Goal: Task Accomplishment & Management: Use online tool/utility

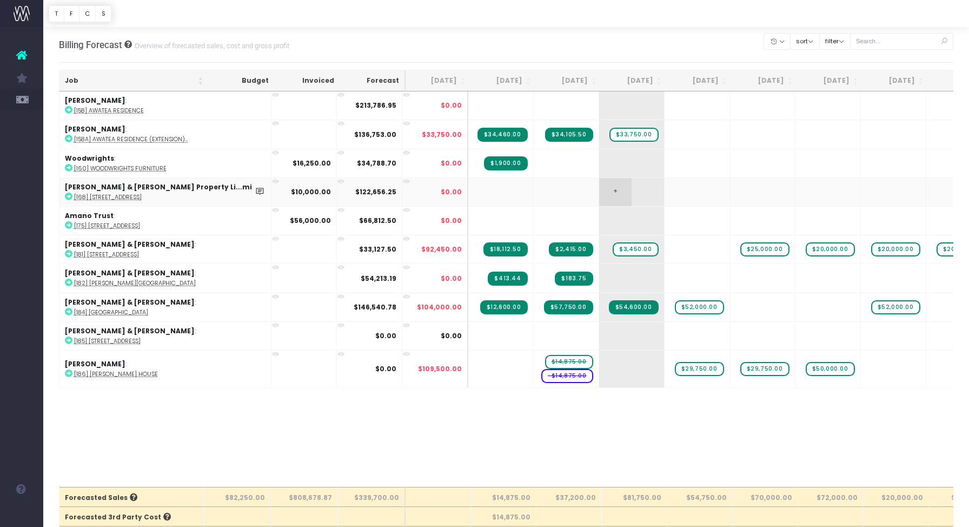
click at [599, 190] on span "+" at bounding box center [615, 192] width 32 height 28
click at [599, 191] on span "+" at bounding box center [615, 192] width 32 height 28
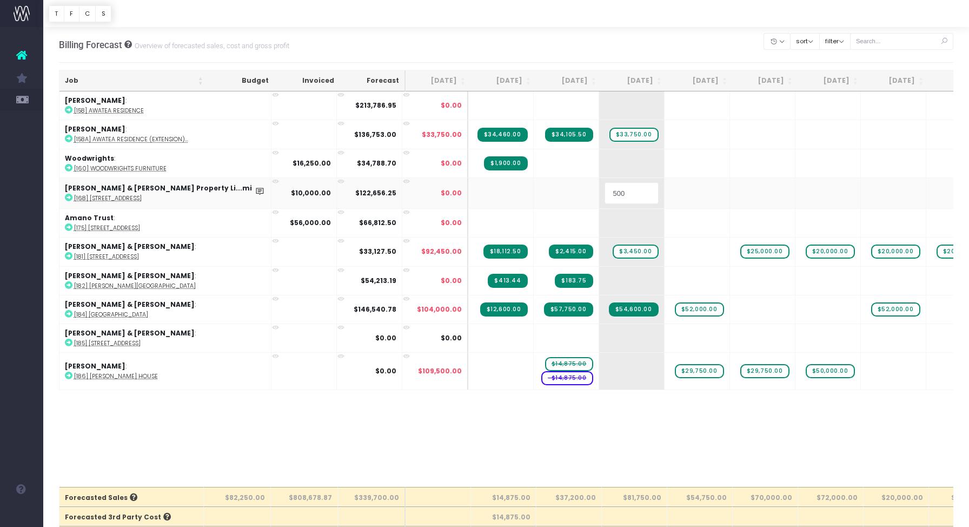
type input "5000"
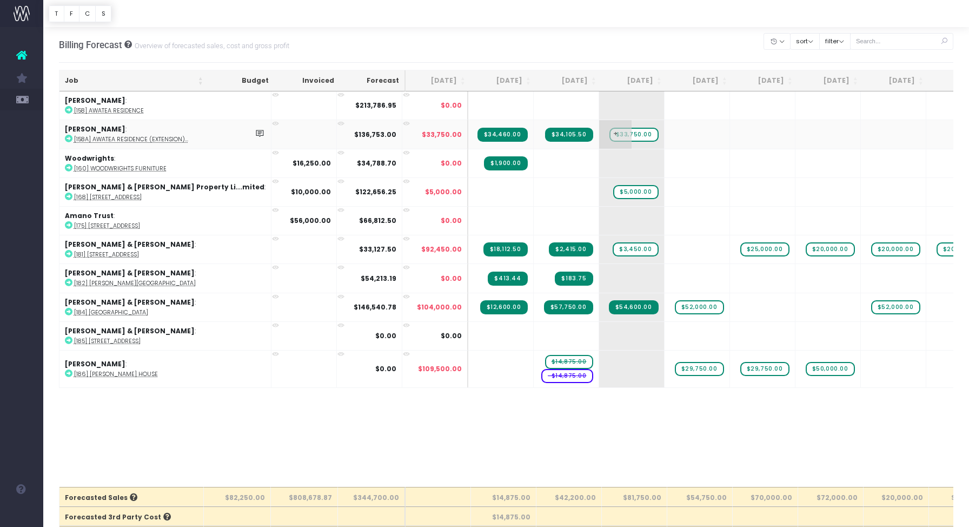
click at [610, 134] on span "$33,750.00" at bounding box center [634, 135] width 49 height 14
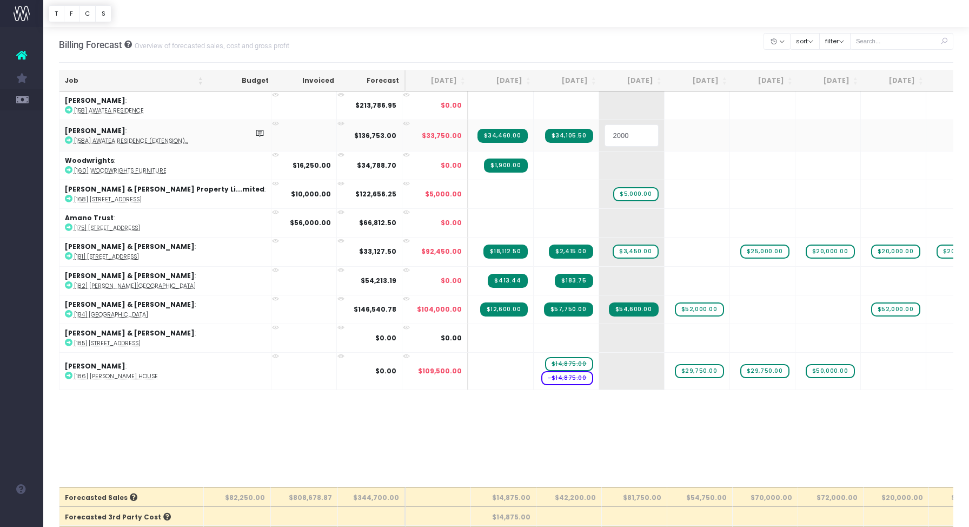
type input "20000"
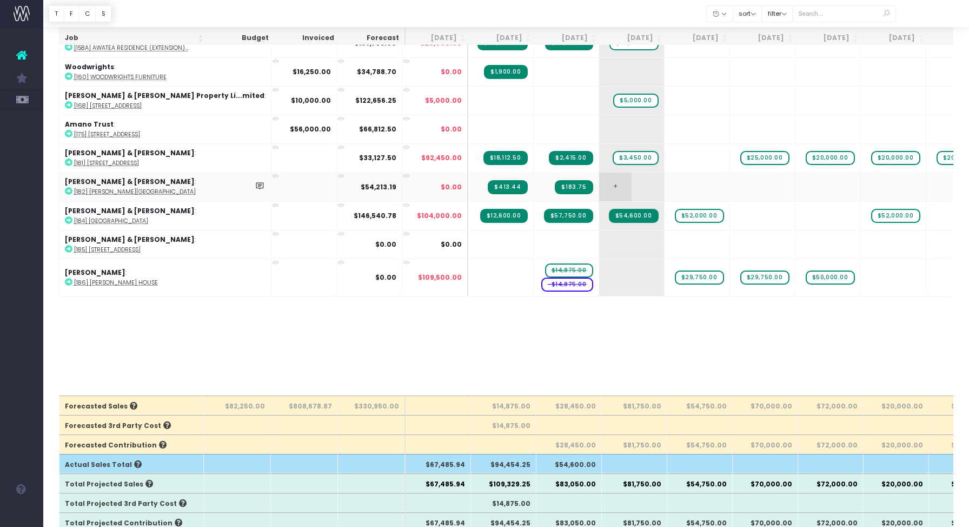
scroll to position [95, 0]
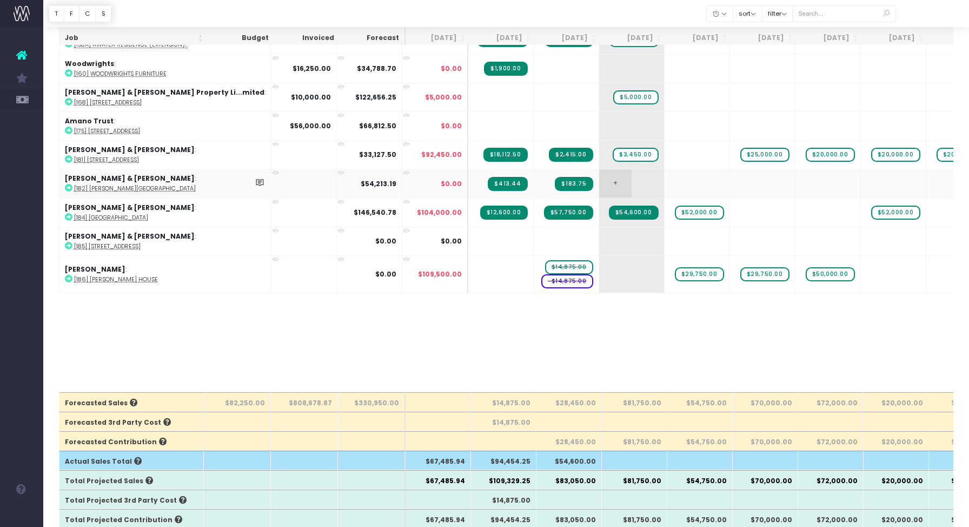
click at [599, 183] on td "+" at bounding box center [631, 183] width 65 height 29
click at [599, 182] on span "+" at bounding box center [615, 183] width 32 height 28
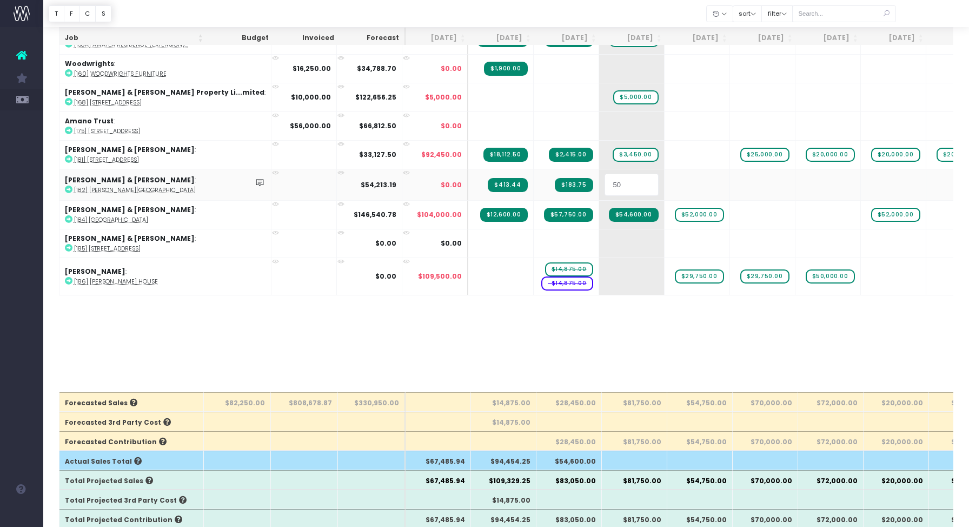
type input "500"
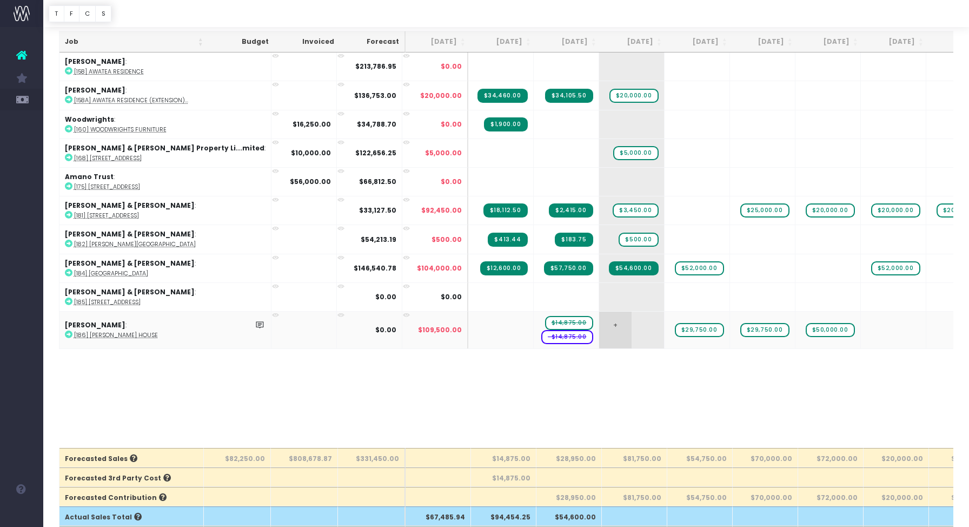
scroll to position [36, 0]
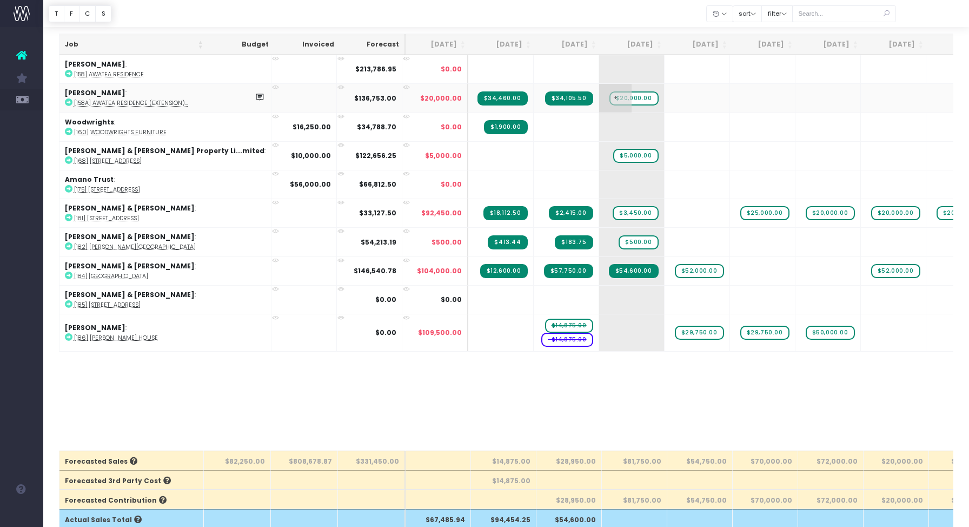
click at [610, 95] on span "$20,000.00" at bounding box center [634, 98] width 49 height 14
click at [665, 97] on span "+" at bounding box center [681, 98] width 32 height 28
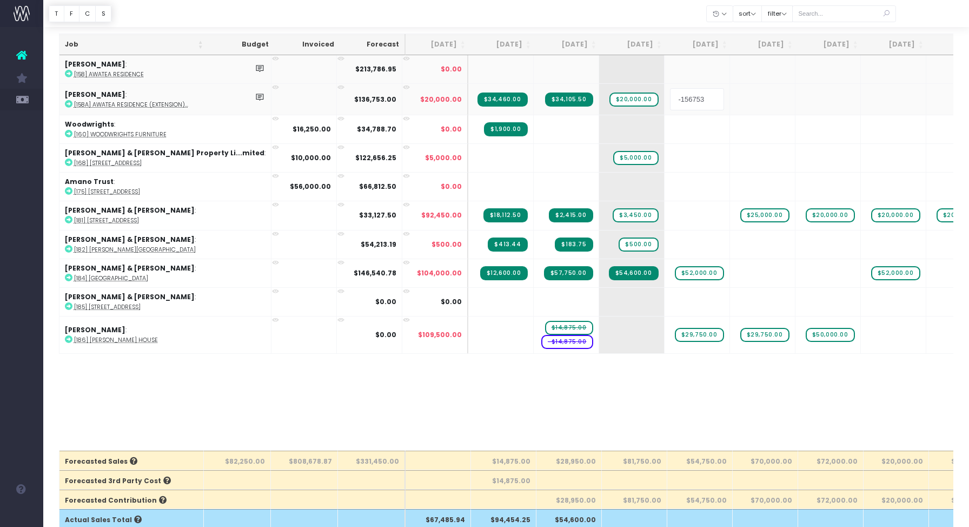
click at [503, 71] on body "Oh my... this is bad. [PERSON_NAME] wasn't able to load this page. Please conta…" at bounding box center [484, 227] width 969 height 527
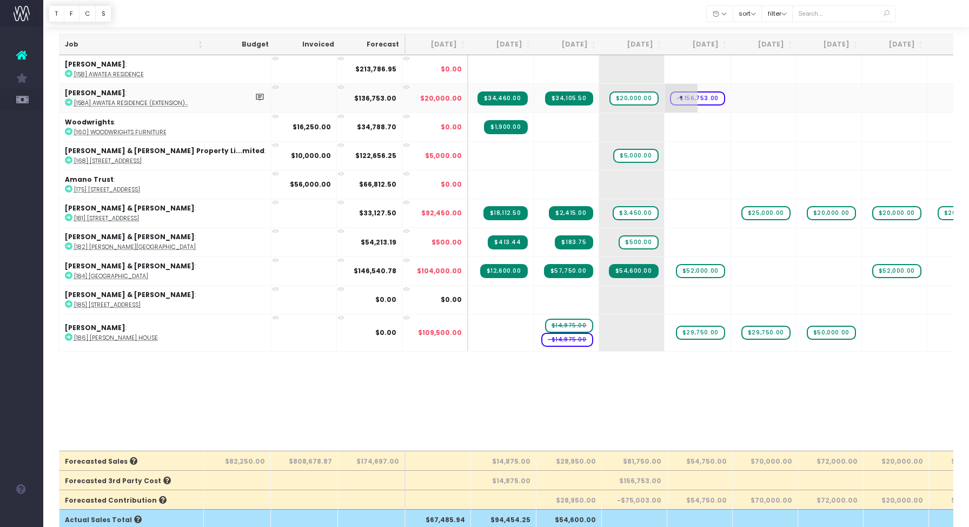
scroll to position [39, 0]
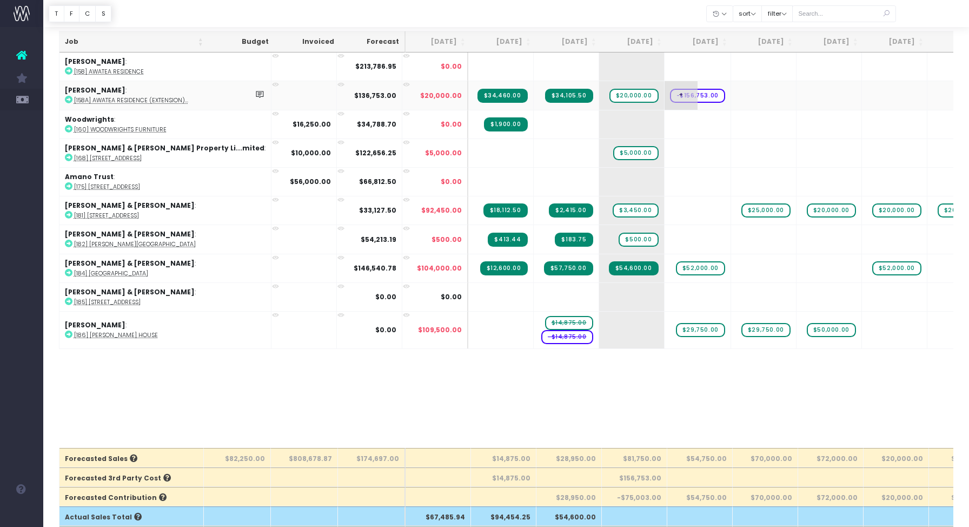
click at [670, 95] on span "-$156,753.00" at bounding box center [697, 96] width 55 height 14
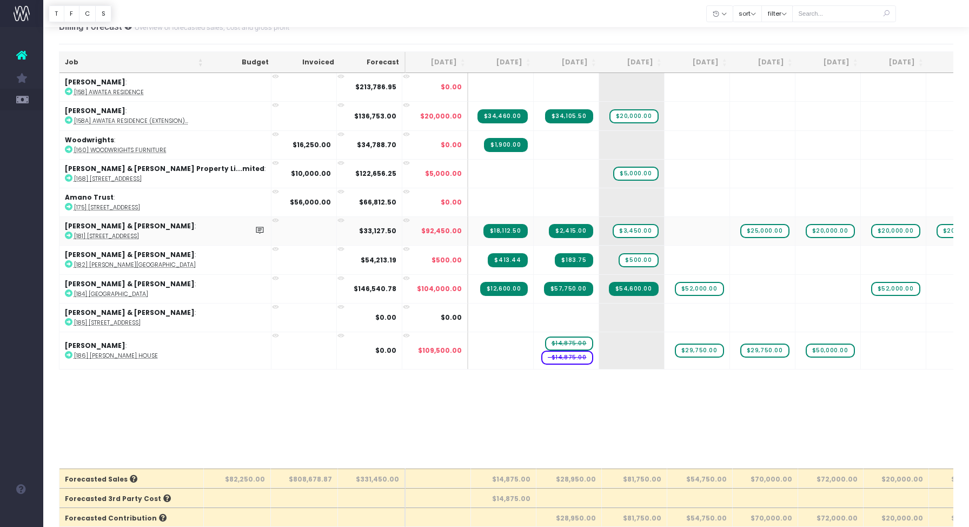
scroll to position [15, 0]
